Goal: Transaction & Acquisition: Purchase product/service

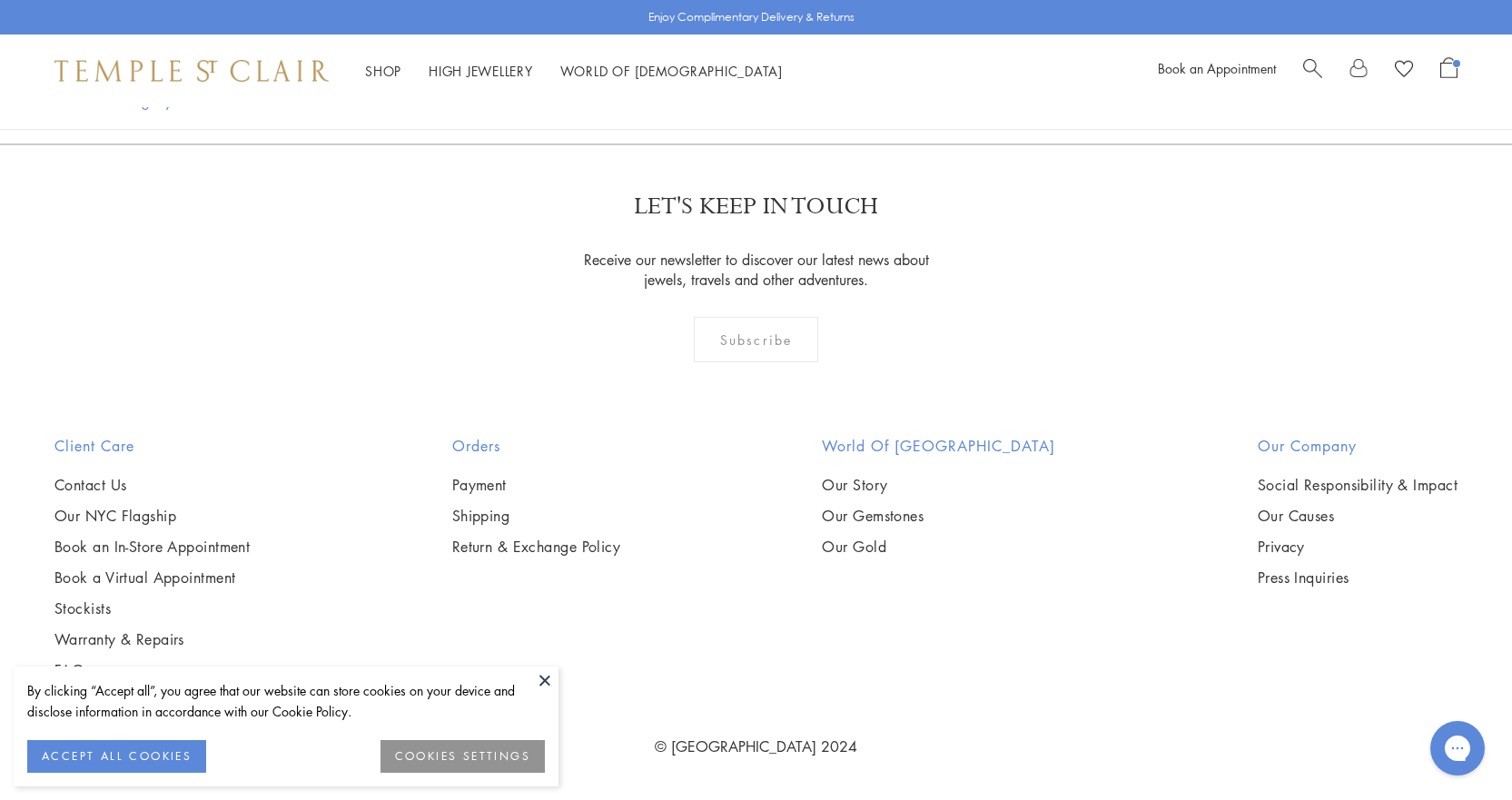
scroll to position [8267, 0]
click at [0, 0] on img at bounding box center [0, 0] width 0 height 0
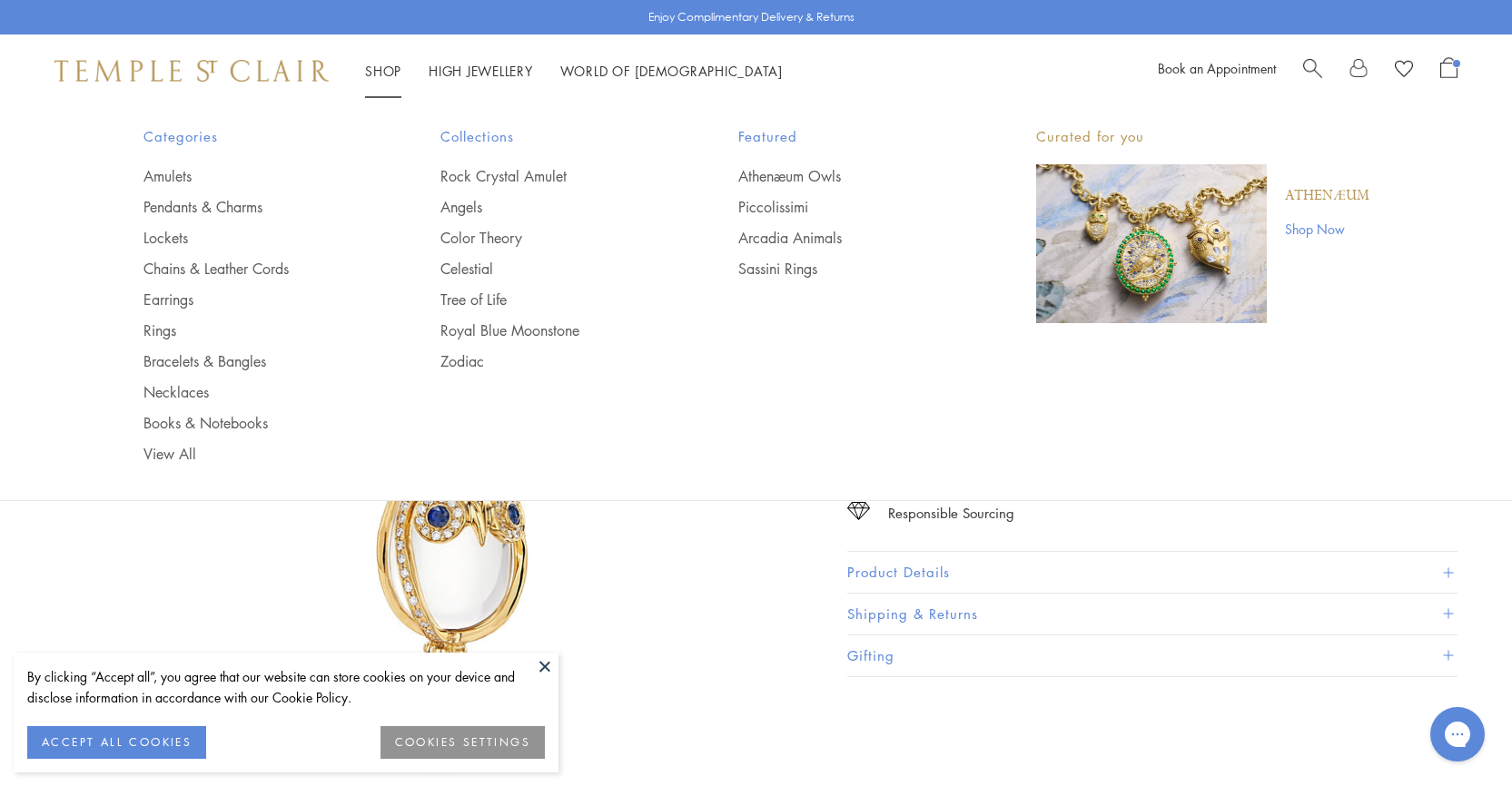
click at [1161, 277] on img "Main navigation" at bounding box center [1151, 244] width 231 height 159
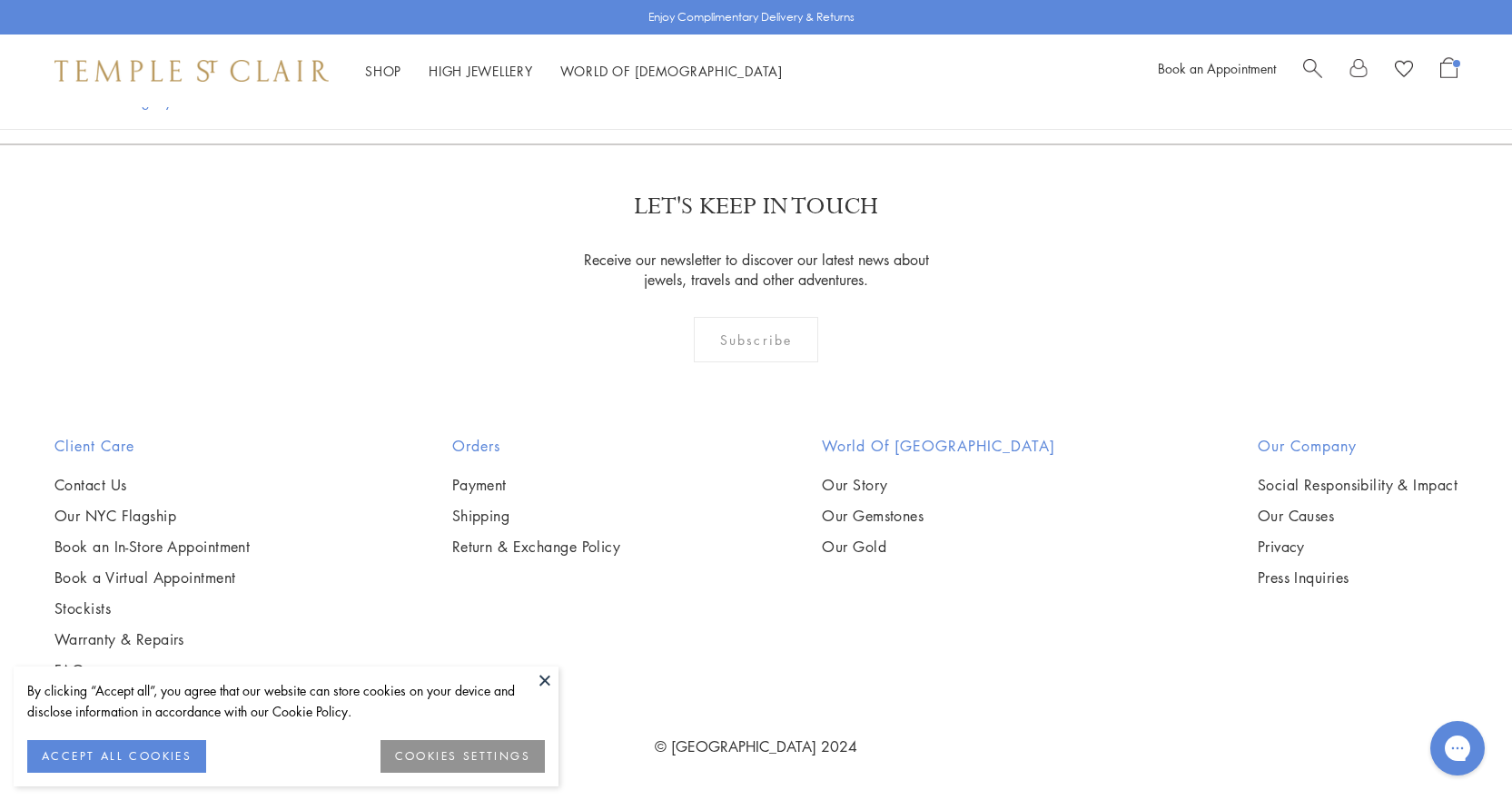
scroll to position [3634, 0]
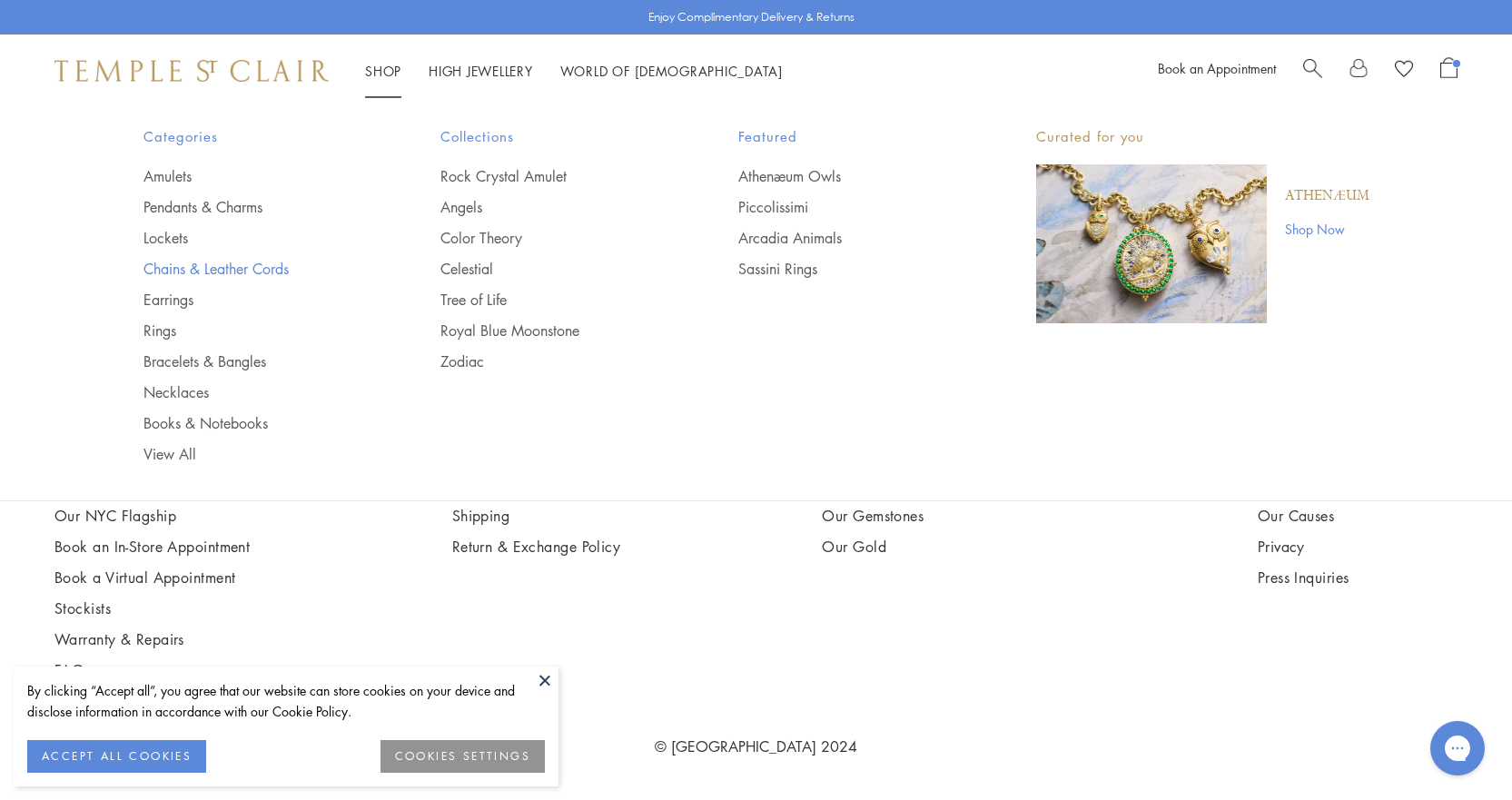
click at [222, 262] on link "Chains & Leather Cords" at bounding box center [255, 269] width 225 height 20
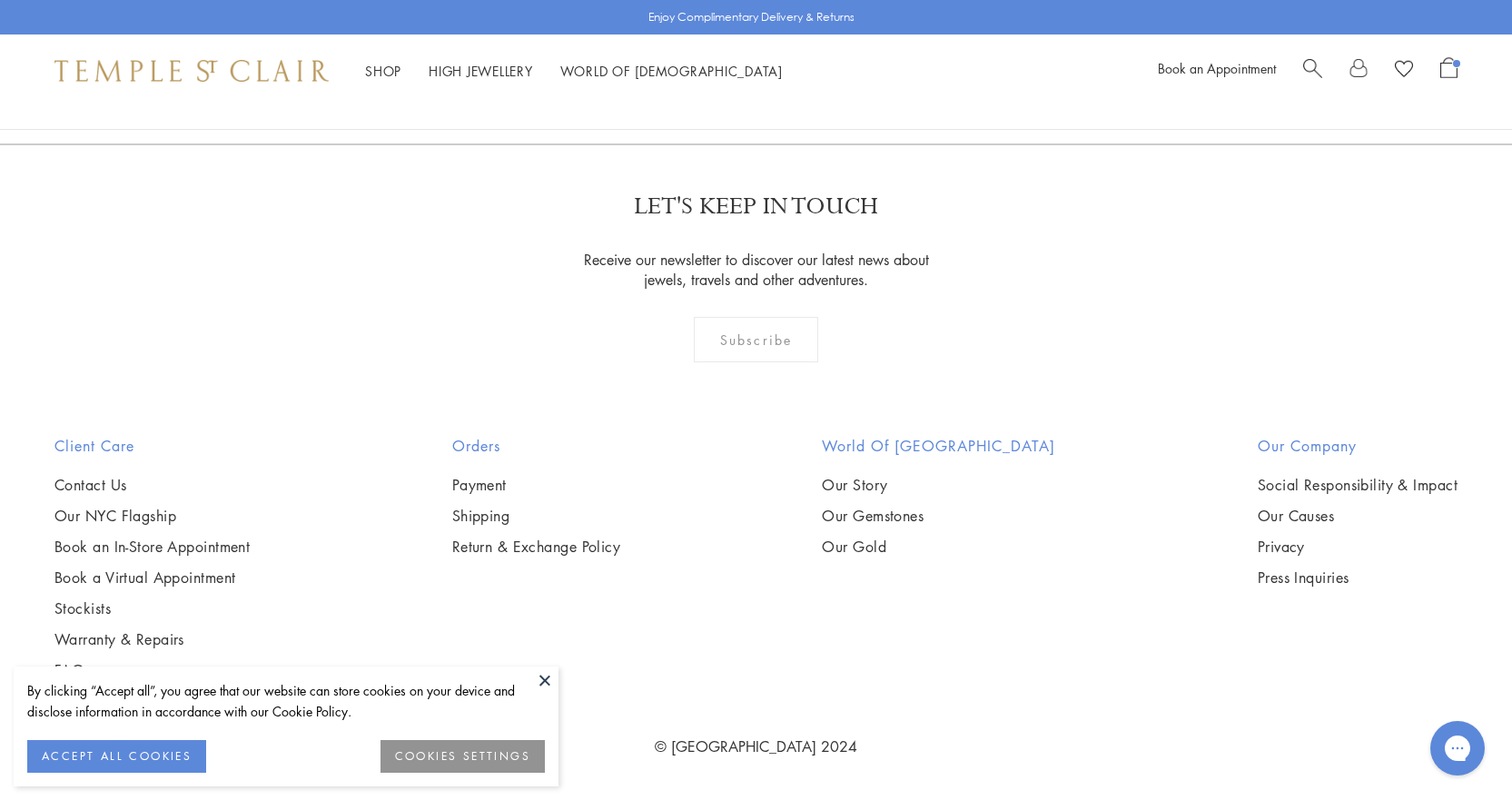
scroll to position [2453, 0]
click at [0, 0] on img at bounding box center [0, 0] width 0 height 0
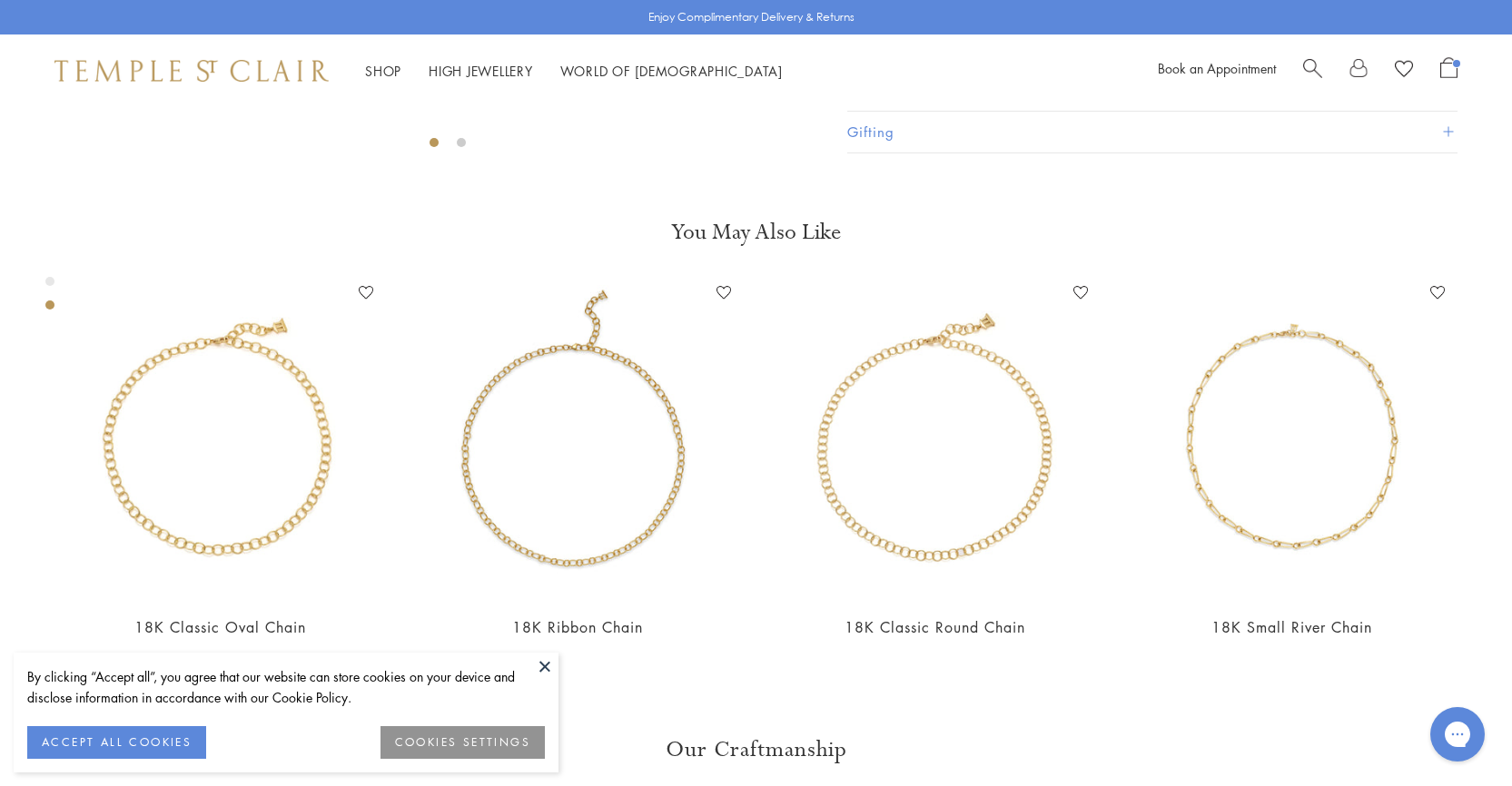
scroll to position [924, 0]
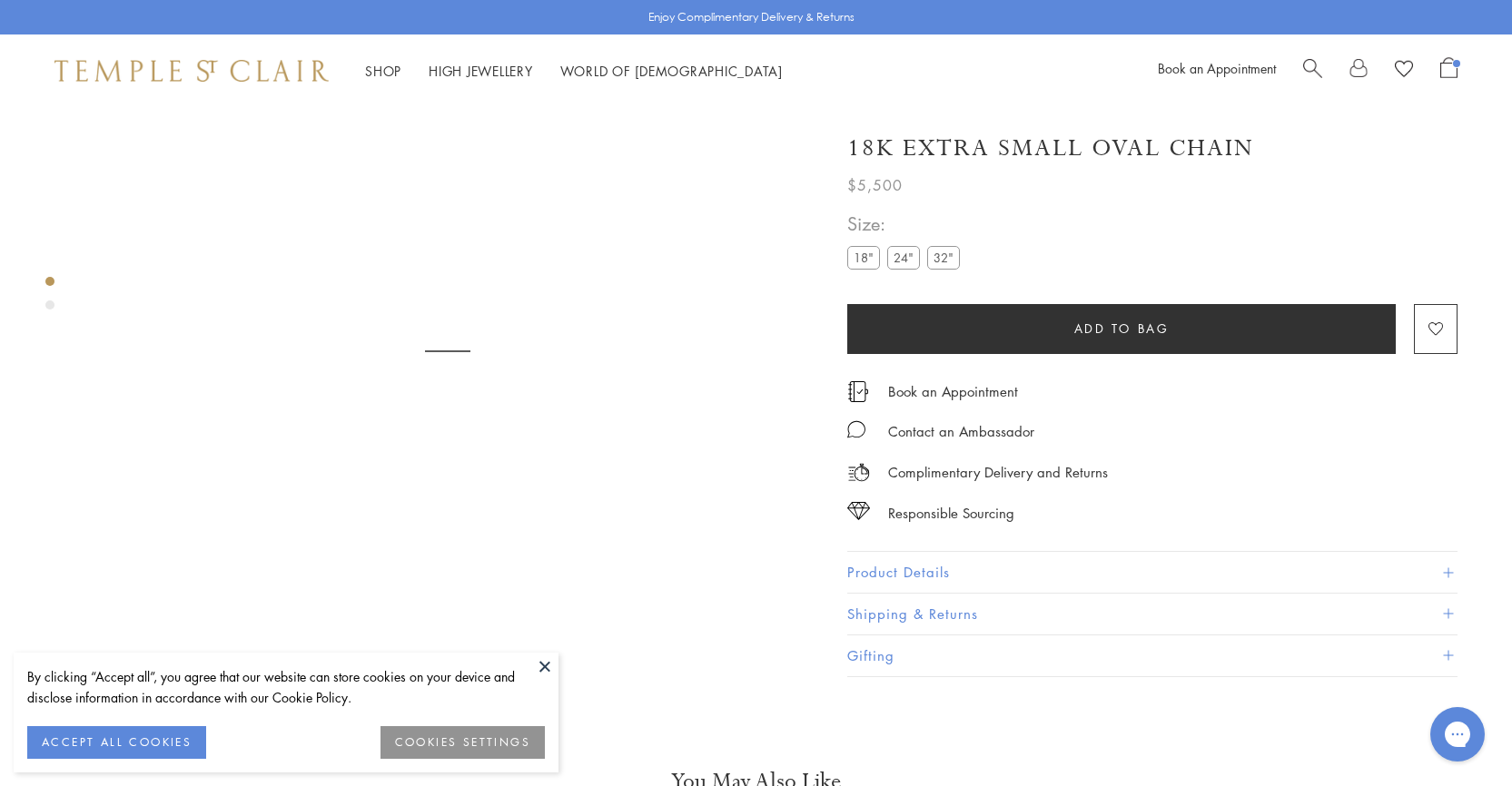
scroll to position [107, 0]
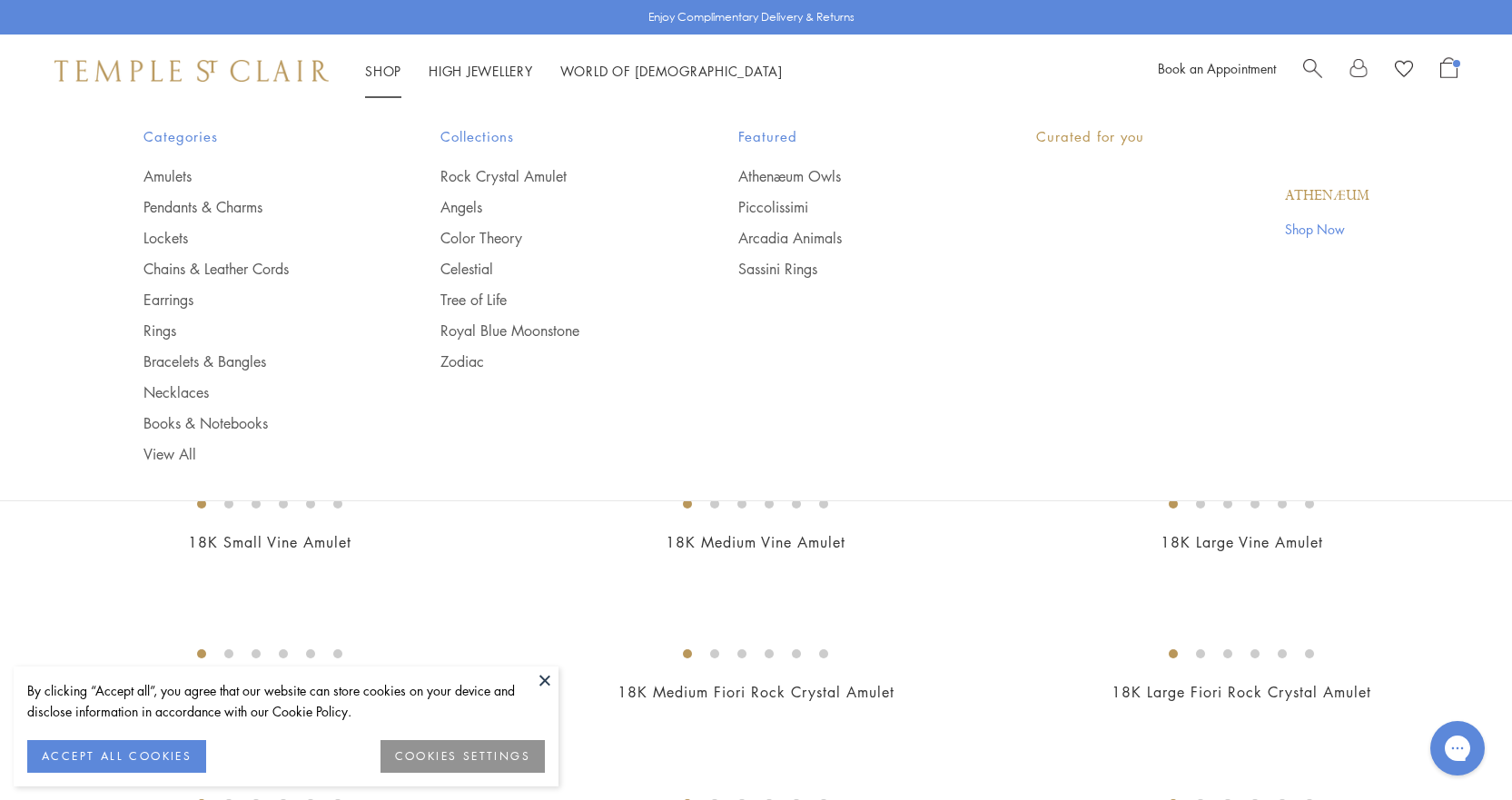
click at [397, 67] on link "Shop Shop" at bounding box center [384, 71] width 37 height 18
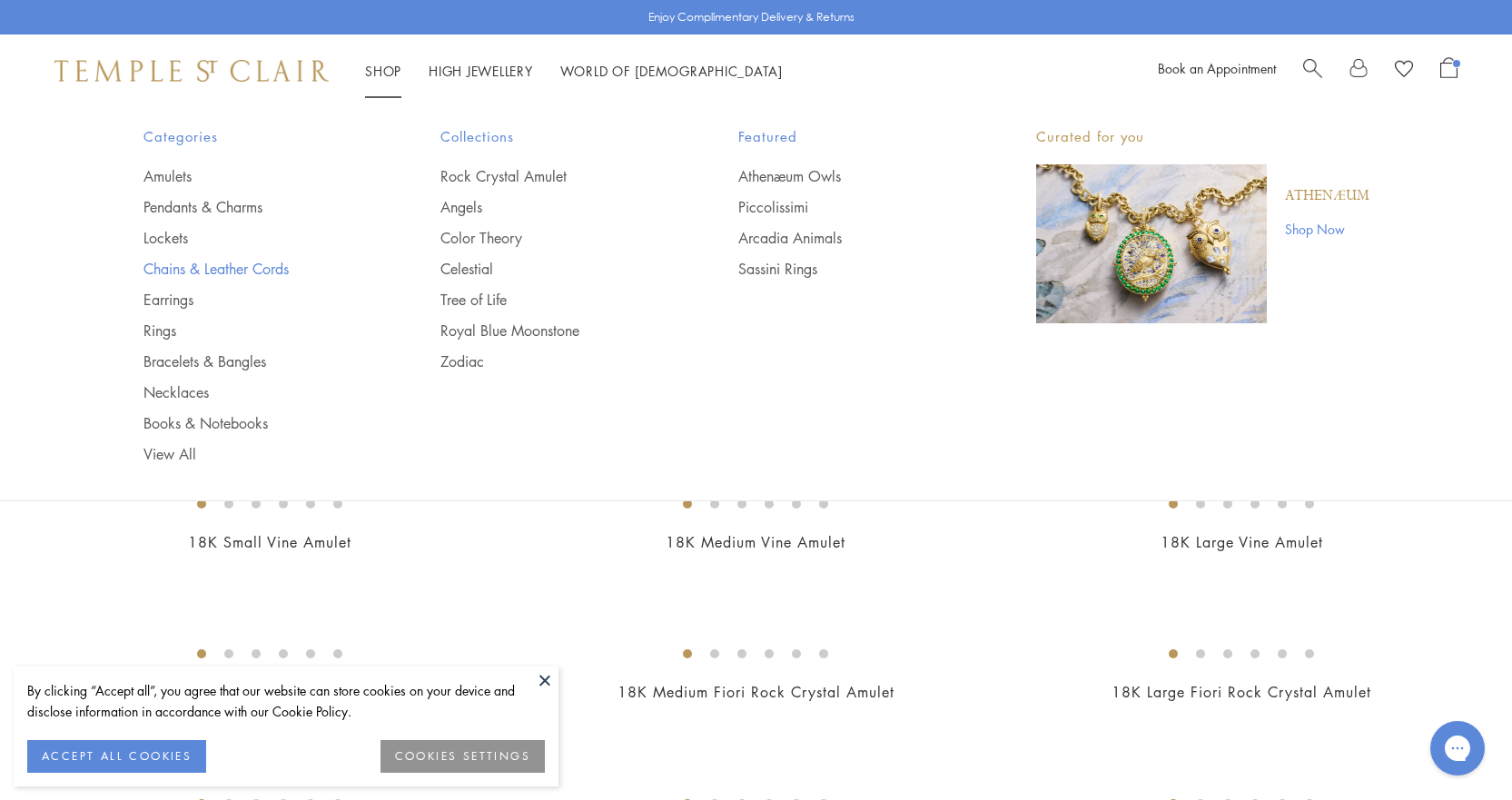
click at [190, 262] on link "Chains & Leather Cords" at bounding box center [255, 269] width 225 height 20
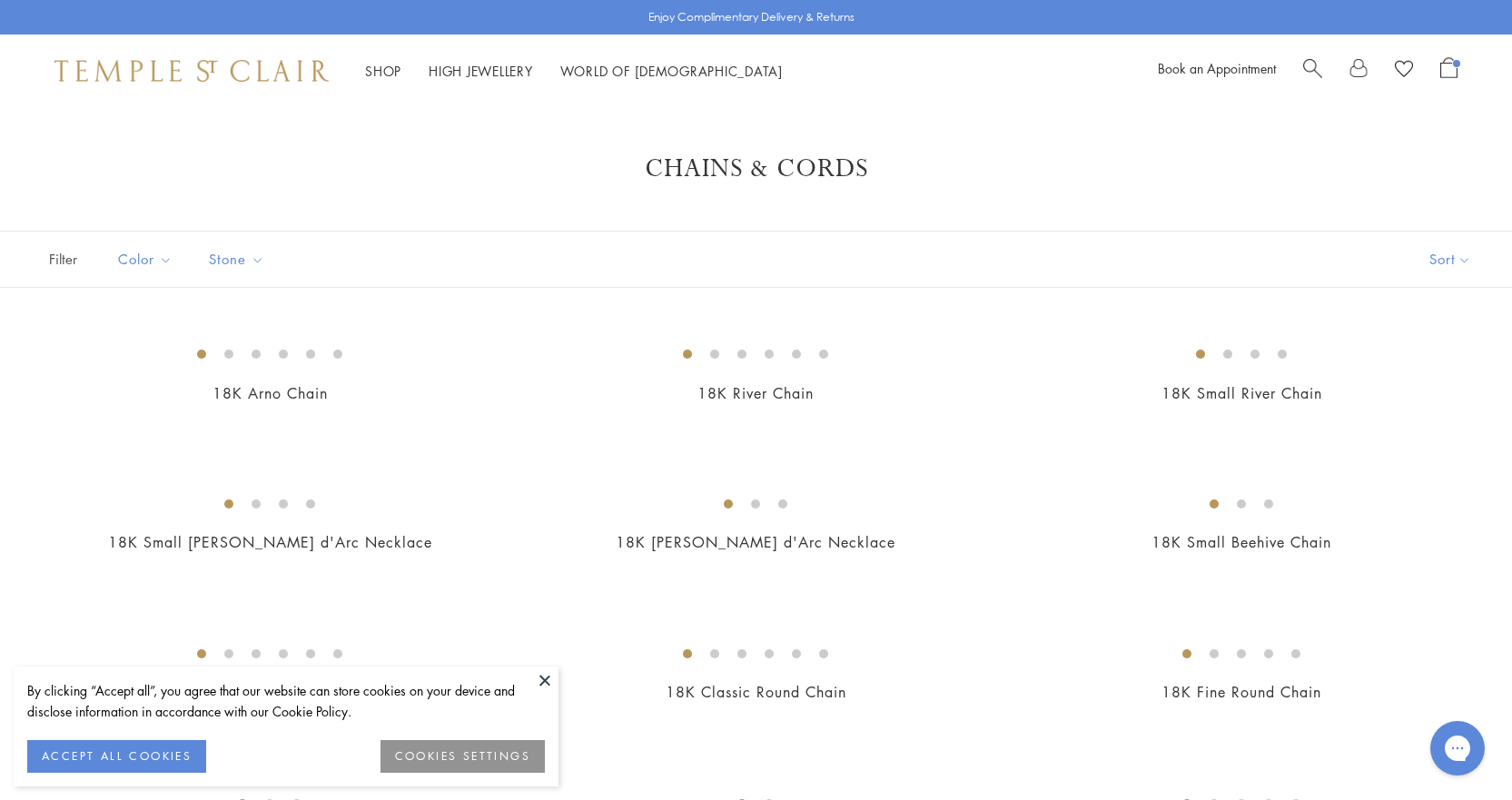
click at [127, 771] on button "ACCEPT ALL COOKIES" at bounding box center [116, 756] width 179 height 33
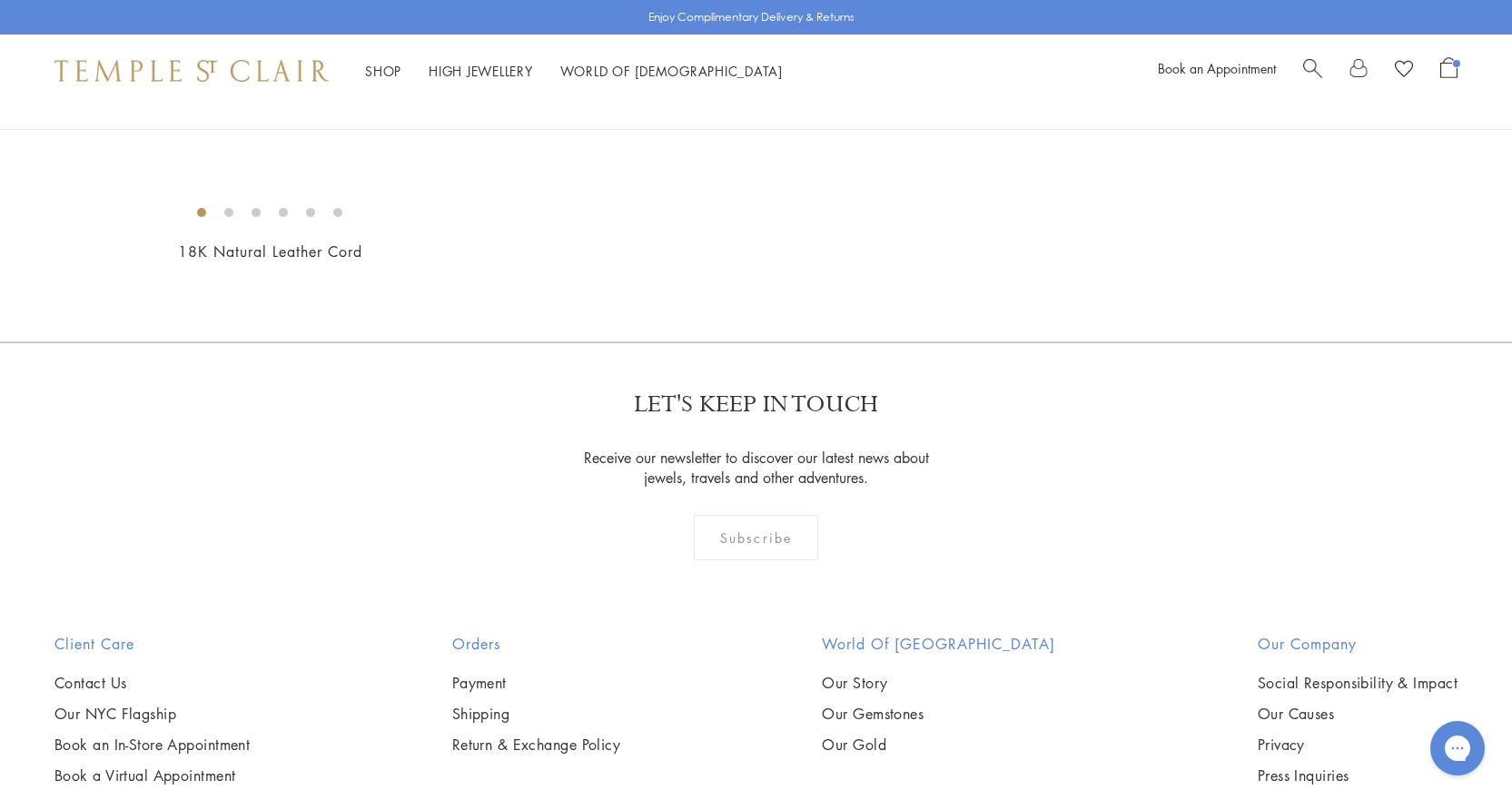
scroll to position [1363, 0]
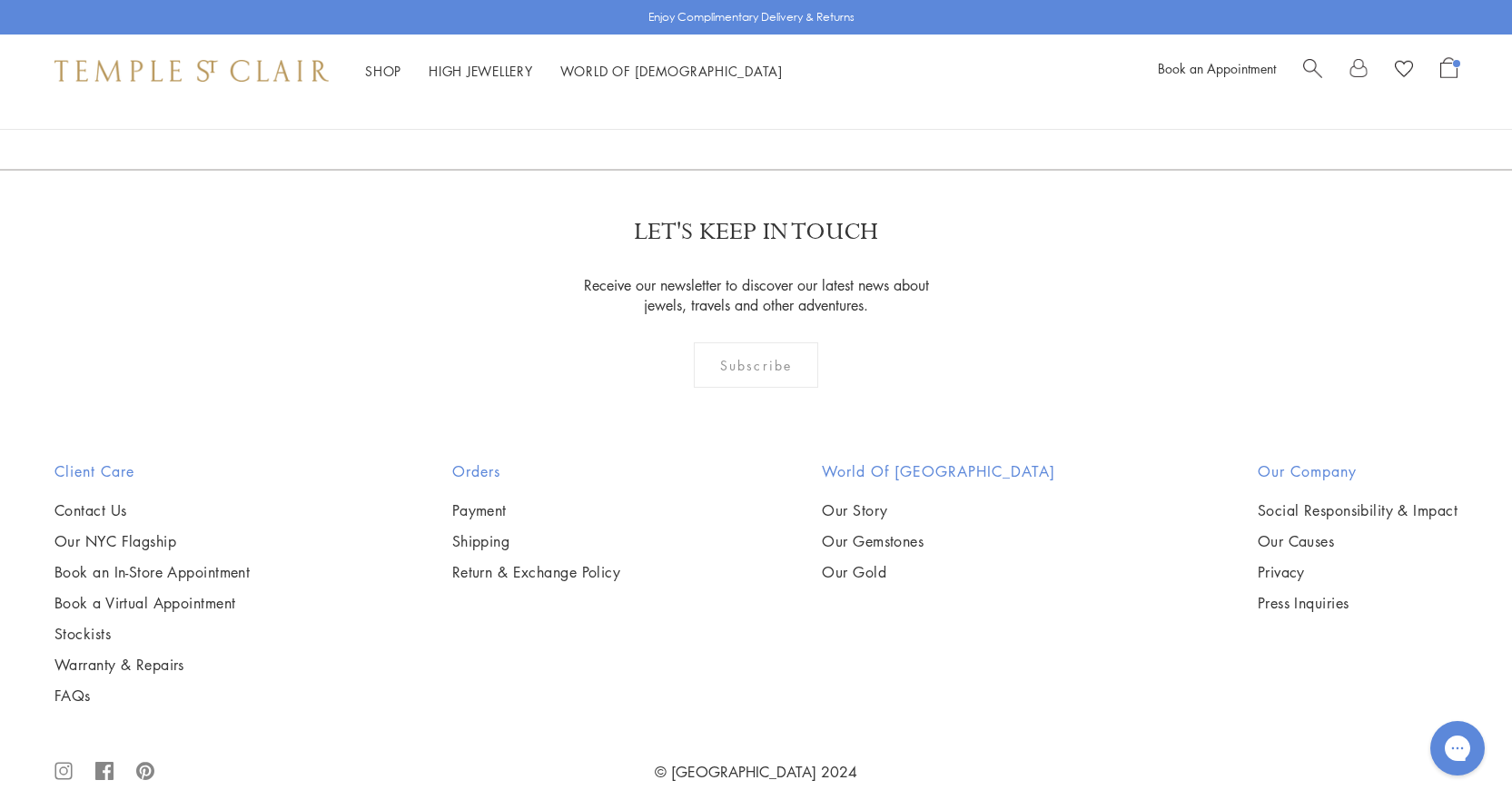
click at [0, 0] on img at bounding box center [0, 0] width 0 height 0
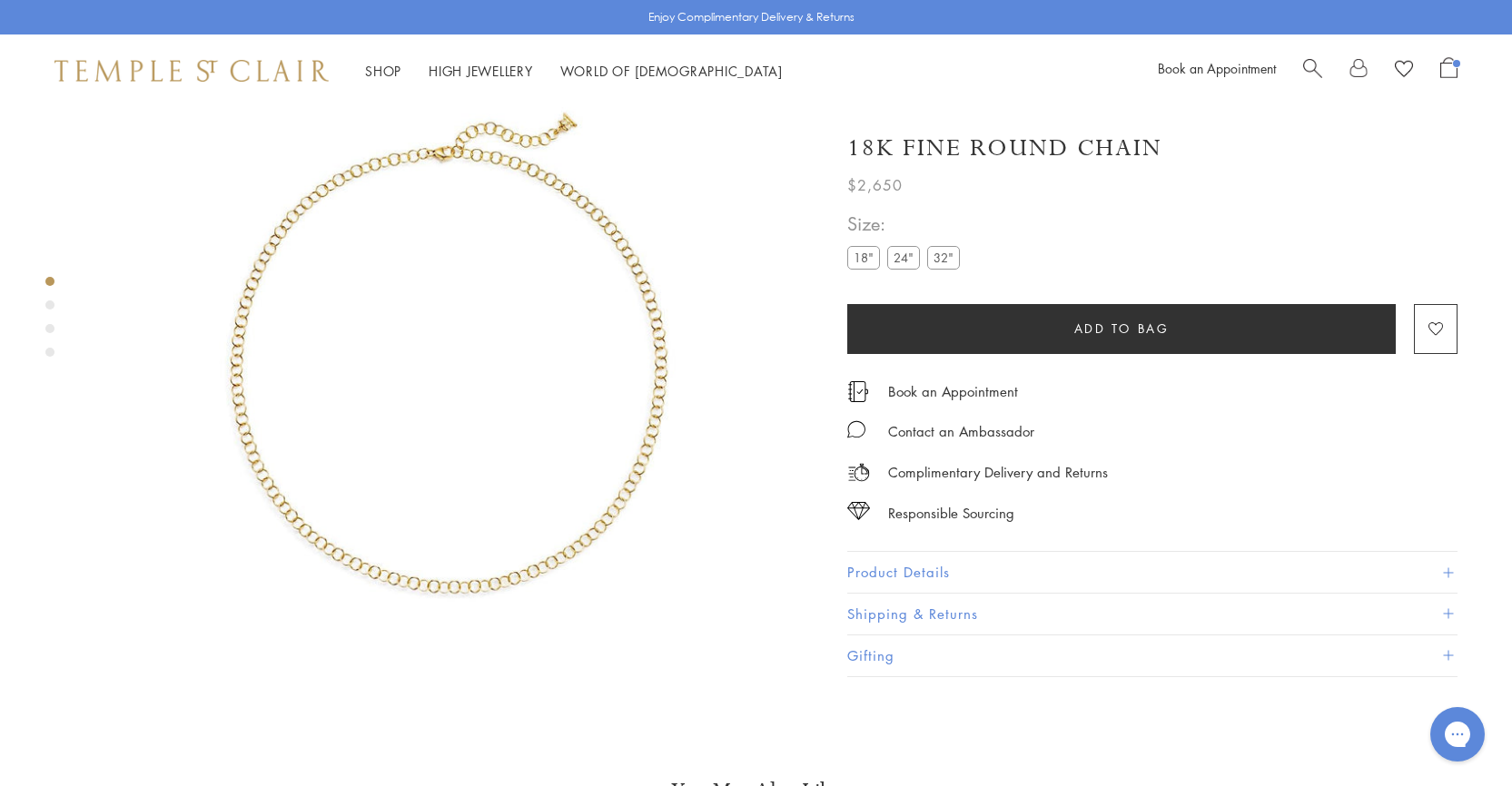
click at [953, 258] on label "32"" at bounding box center [944, 257] width 33 height 22
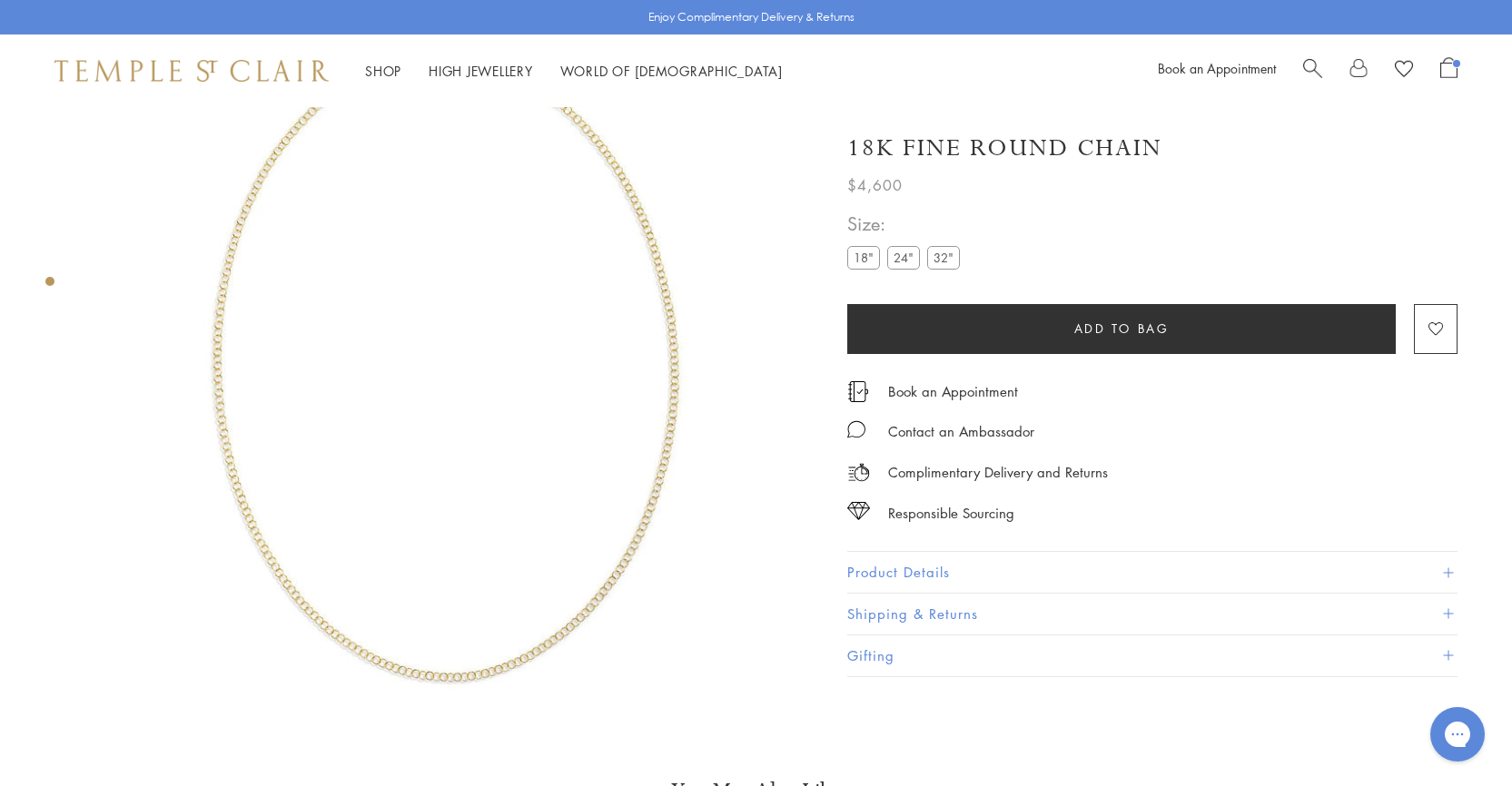
click at [908, 262] on label "24"" at bounding box center [904, 257] width 33 height 22
